Goal: Check status: Verify the current state of an ongoing process or item

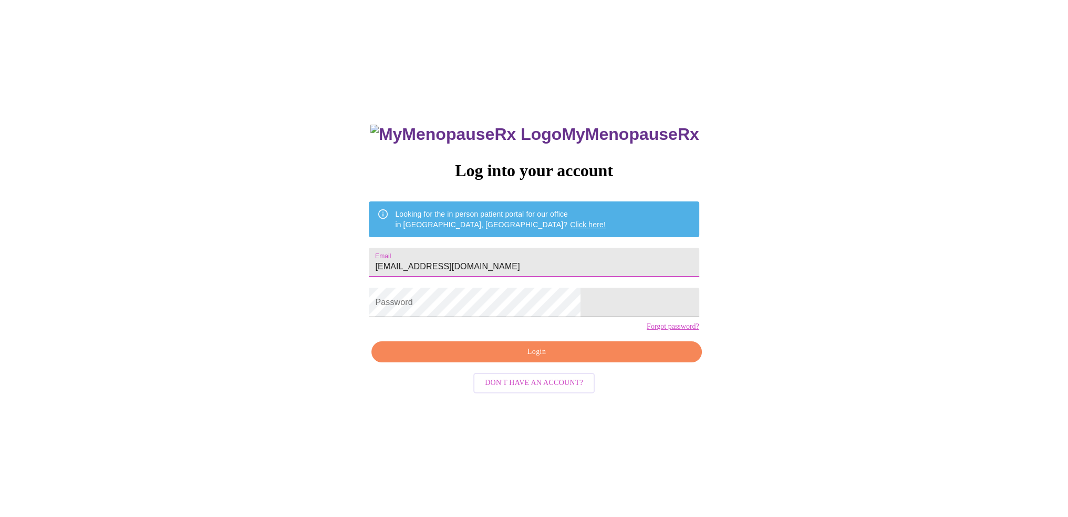
type input "[EMAIL_ADDRESS][DOMAIN_NAME]"
click at [542, 358] on span "Login" at bounding box center [537, 351] width 306 height 13
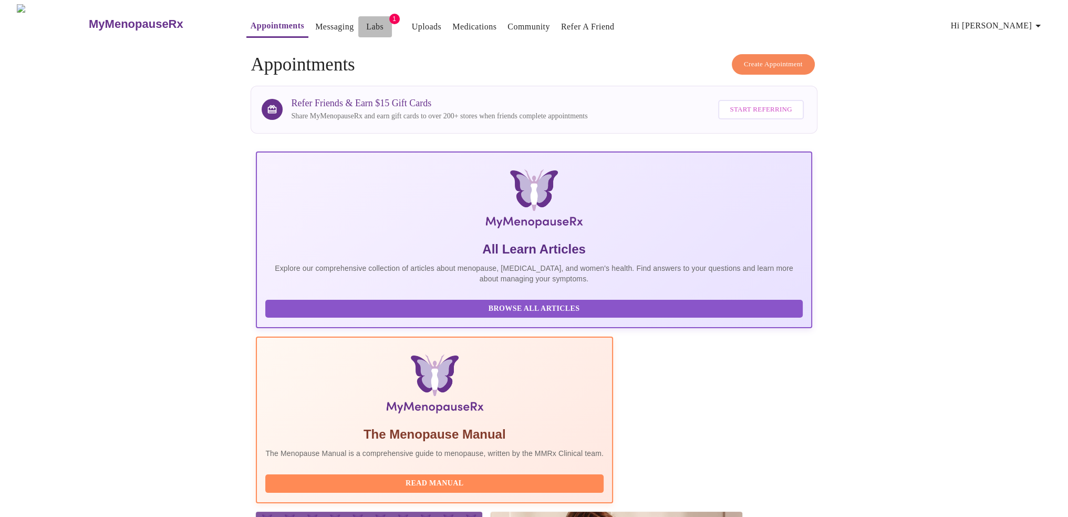
click at [366, 23] on link "Labs" at bounding box center [374, 26] width 17 height 15
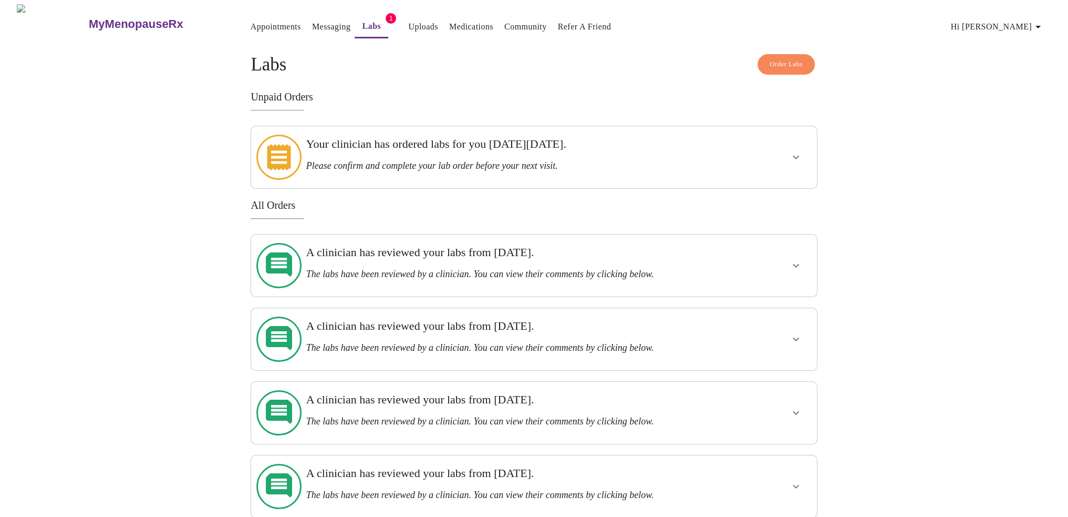
click at [521, 249] on h3 "A clinician has reviewed your labs from [DATE]." at bounding box center [506, 252] width 401 height 14
click at [794, 259] on icon "show more" at bounding box center [796, 265] width 13 height 13
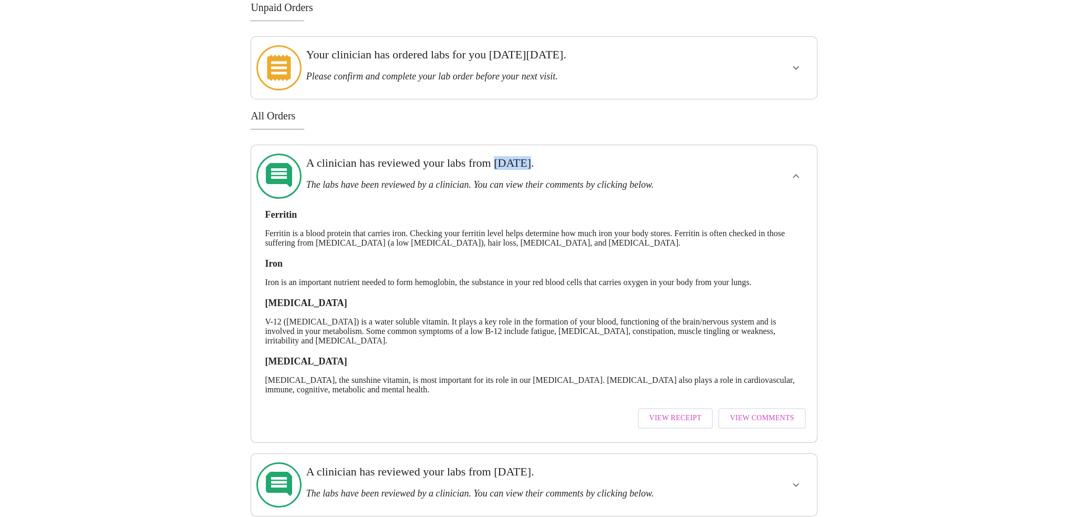
scroll to position [105, 0]
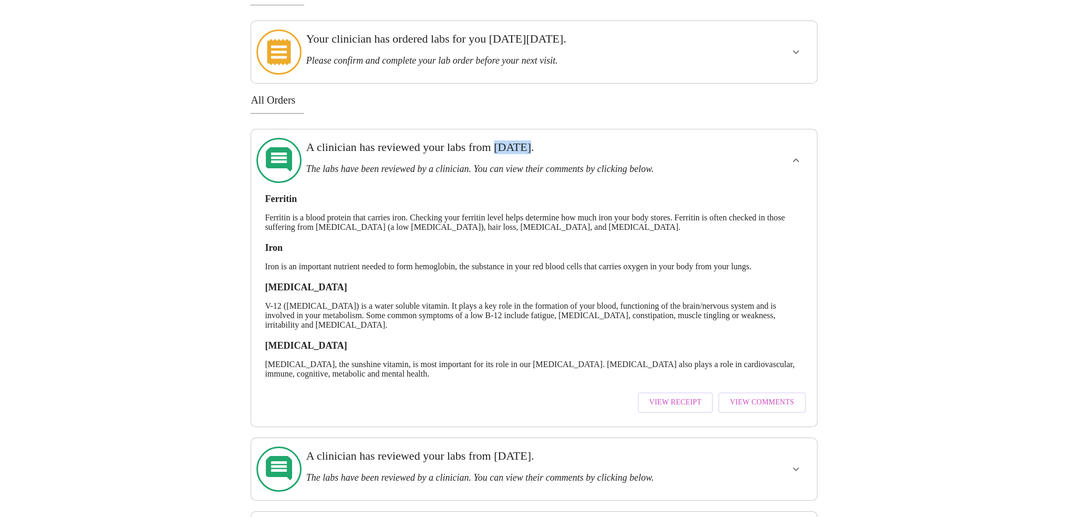
click at [770, 396] on span "View Comments" at bounding box center [762, 402] width 64 height 13
